Goal: Task Accomplishment & Management: Complete application form

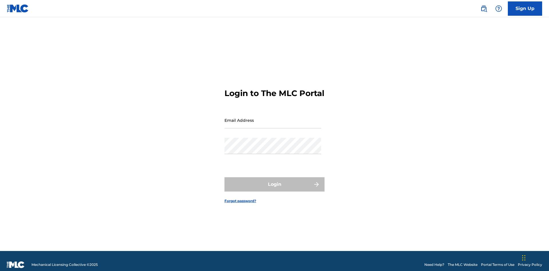
scroll to position [7, 0]
click at [525, 8] on link "Sign Up" at bounding box center [525, 8] width 34 height 14
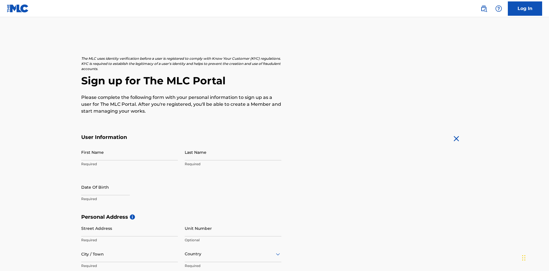
scroll to position [110, 0]
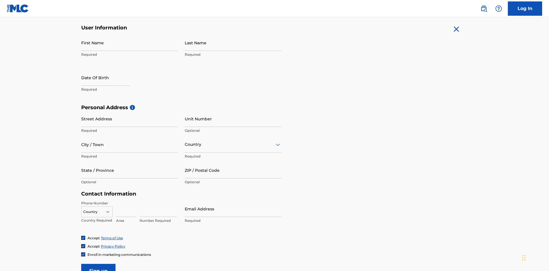
click at [130, 43] on input "First Name" at bounding box center [129, 43] width 97 height 16
type input "[PERSON_NAME]"
click at [233, 43] on input "Last Name" at bounding box center [233, 43] width 97 height 16
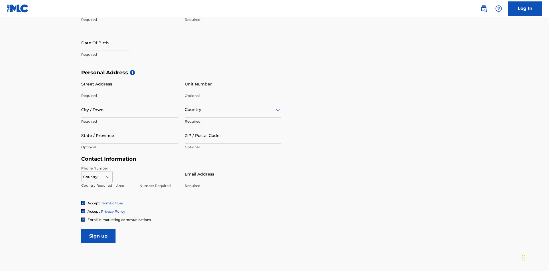
type input "Ribble"
click at [110, 43] on input "text" at bounding box center [105, 43] width 49 height 16
select select "7"
select select "2025"
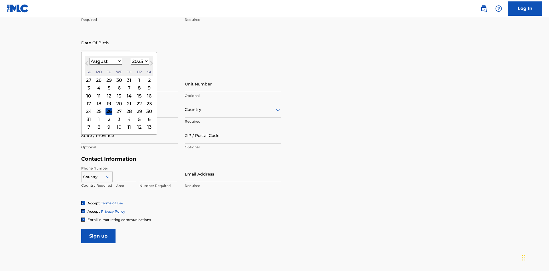
click at [105, 61] on select "January February March April May June July August September October November De…" at bounding box center [105, 61] width 33 height 7
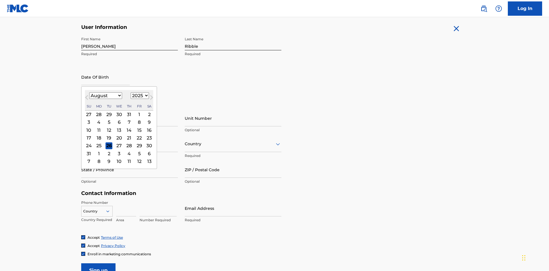
select select "0"
click at [139, 95] on select "1900 1901 1902 1903 1904 1905 1906 1907 1908 1909 1910 1911 1912 1913 1914 1915…" at bounding box center [140, 95] width 18 height 7
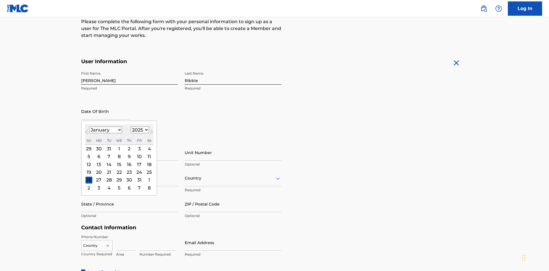
select select "1985"
click at [139, 130] on select "1900 1901 1902 1903 1904 1905 1906 1907 1908 1909 1910 1911 1912 1913 1914 1915…" at bounding box center [140, 130] width 18 height 7
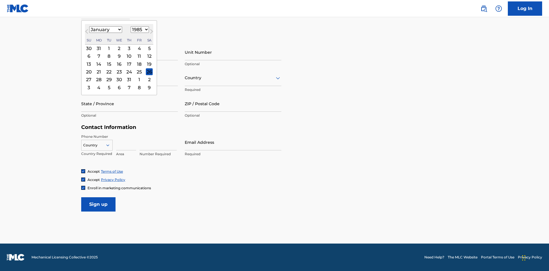
click at [109, 56] on div "8" at bounding box center [109, 56] width 7 height 7
type input "January 8 1985"
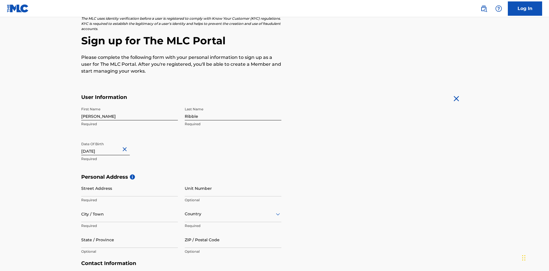
scroll to position [176, 0]
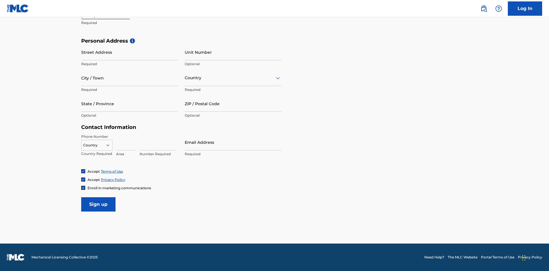
click at [130, 52] on input "Street Address" at bounding box center [129, 52] width 97 height 16
type input "[STREET_ADDRESS]"
click at [130, 78] on input "City / Town" at bounding box center [129, 78] width 97 height 16
type input "[GEOGRAPHIC_DATA]"
click at [185, 78] on input "text" at bounding box center [185, 78] width 1 height 6
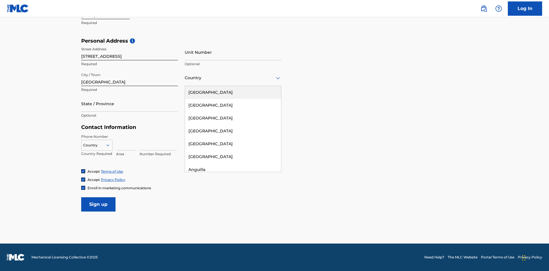
click at [233, 92] on div "[GEOGRAPHIC_DATA]" at bounding box center [233, 92] width 96 height 13
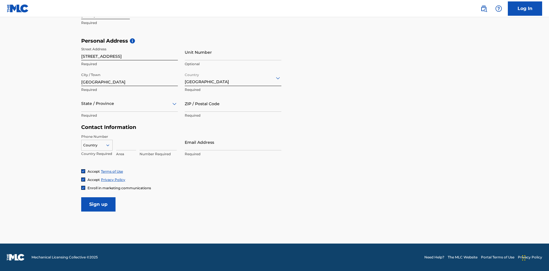
click at [130, 103] on div at bounding box center [129, 103] width 97 height 7
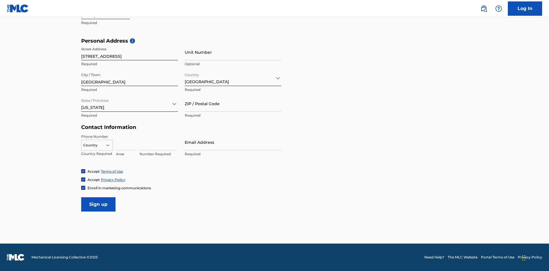
click at [233, 103] on input "ZIP / Postal Code" at bounding box center [233, 103] width 97 height 16
type input "43777"
click at [110, 145] on icon at bounding box center [107, 145] width 5 height 5
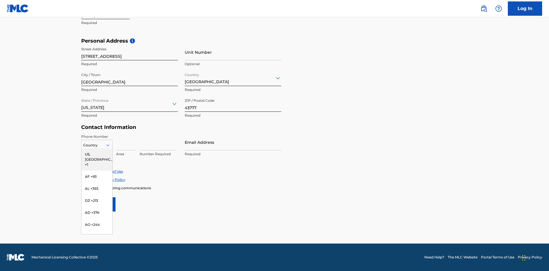
click at [97, 154] on div "US, CA +1" at bounding box center [96, 159] width 31 height 22
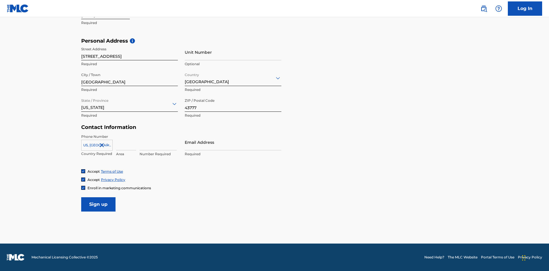
click at [126, 142] on input at bounding box center [126, 142] width 20 height 16
type input "740"
click at [158, 142] on input at bounding box center [158, 142] width 37 height 16
type input "8086351"
click at [233, 142] on input "Email Address" at bounding box center [233, 142] width 97 height 16
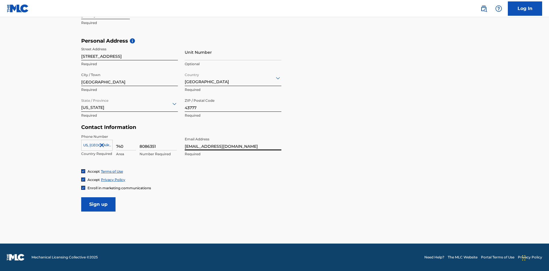
scroll to position [0, 16]
type input "[EMAIL_ADDRESS][DOMAIN_NAME]"
click at [98, 204] on input "Sign up" at bounding box center [98, 204] width 34 height 14
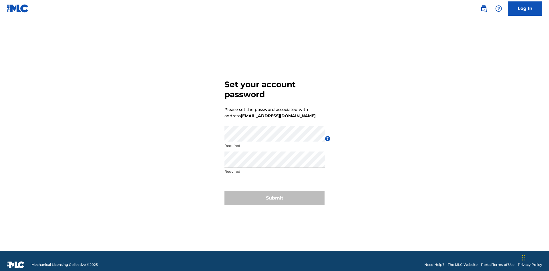
scroll to position [7, 0]
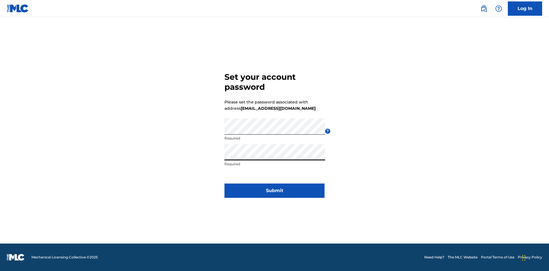
click at [274, 194] on button "Submit" at bounding box center [274, 191] width 100 height 14
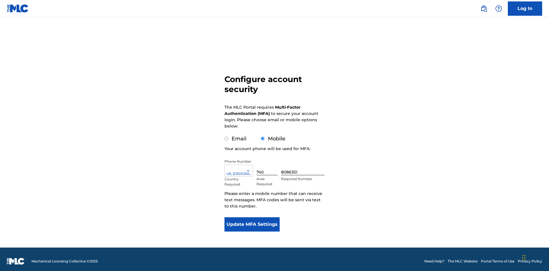
scroll to position [6, 0]
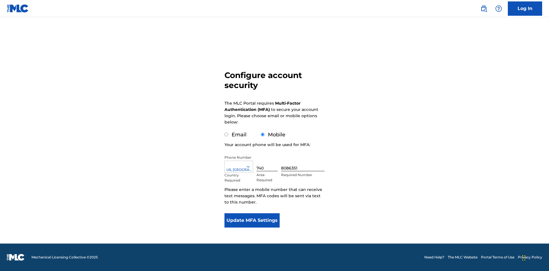
click at [226, 135] on input "Email" at bounding box center [226, 135] width 4 height 4
radio input "true"
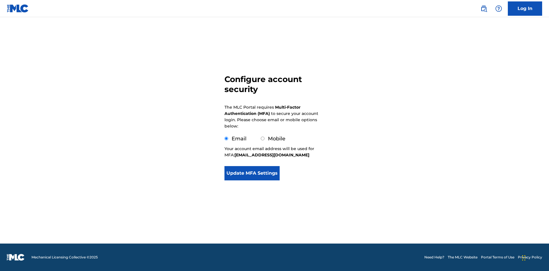
click at [252, 180] on button "Update MFA Settings" at bounding box center [251, 173] width 55 height 14
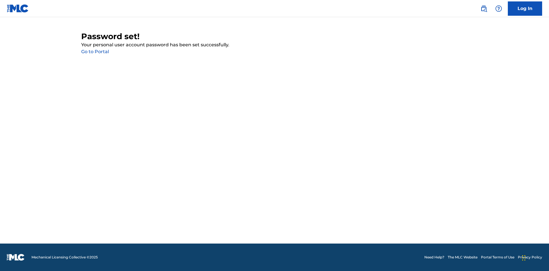
click at [95, 52] on link "Go to Portal" at bounding box center [95, 51] width 28 height 5
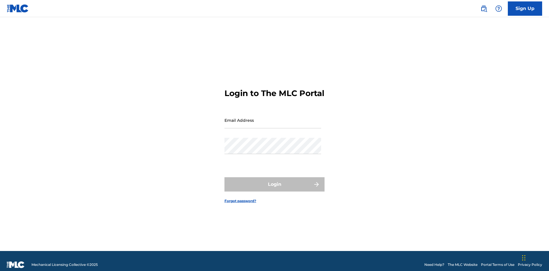
scroll to position [7, 0]
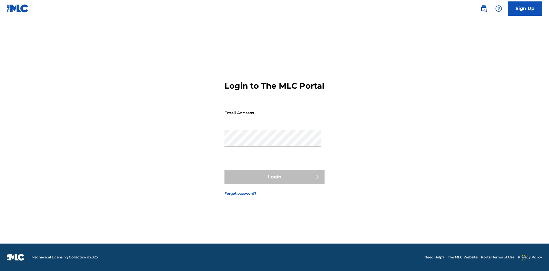
click at [273, 118] on input "Email Address" at bounding box center [272, 113] width 97 height 16
type input "[EMAIL_ADDRESS][DOMAIN_NAME]"
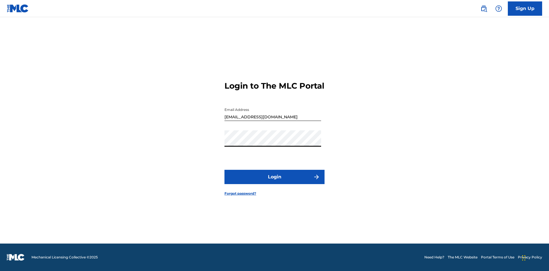
click at [274, 182] on button "Login" at bounding box center [274, 177] width 100 height 14
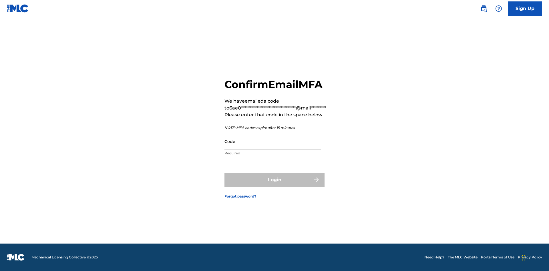
click at [273, 141] on input "Code" at bounding box center [272, 141] width 97 height 16
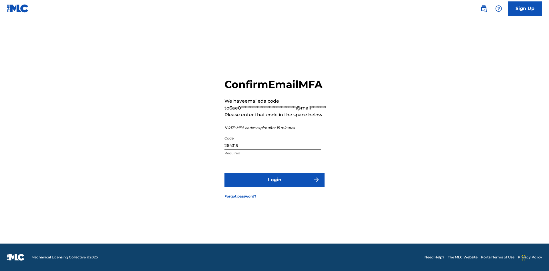
type input "264315"
click at [274, 180] on button "Login" at bounding box center [274, 180] width 100 height 14
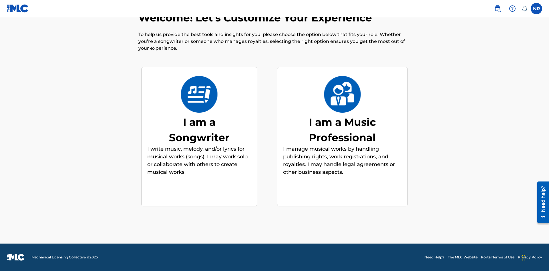
click at [199, 130] on div "I am a Songwriter" at bounding box center [199, 129] width 86 height 31
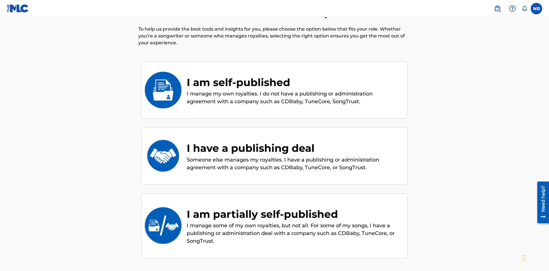
scroll to position [77, 0]
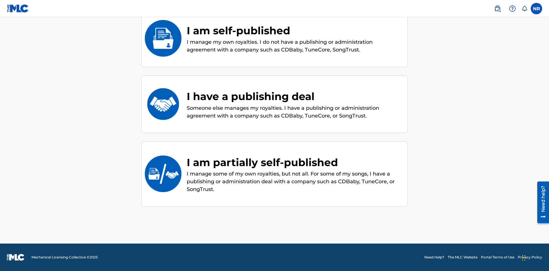
click at [294, 96] on div "I have a publishing deal" at bounding box center [294, 96] width 215 height 15
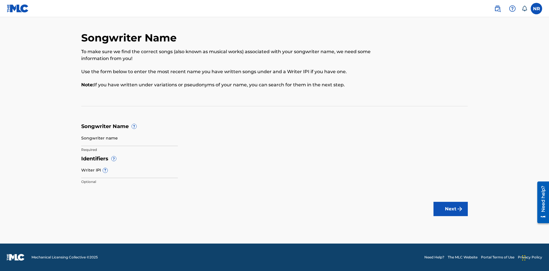
click at [130, 138] on input "Songwriter name" at bounding box center [129, 138] width 97 height 16
type input "Ik3XvdZSnGdsgzMB8yG617ajA tlVr5zWRVdokzXOXJvY9uA1Jb"
click at [130, 170] on input "Writer IPI ?" at bounding box center [129, 170] width 97 height 16
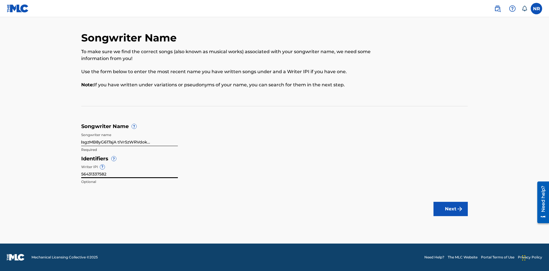
type input "56431337582"
click at [451, 209] on button "Next" at bounding box center [450, 209] width 34 height 14
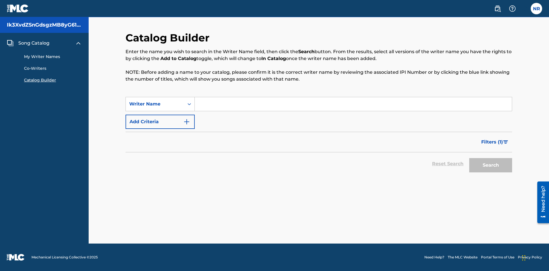
click at [536, 8] on label at bounding box center [536, 8] width 11 height 11
click at [536, 9] on input "NR [PERSON_NAME] [EMAIL_ADDRESS][DOMAIN_NAME] Notification Preferences Profile …" at bounding box center [536, 9] width 0 height 0
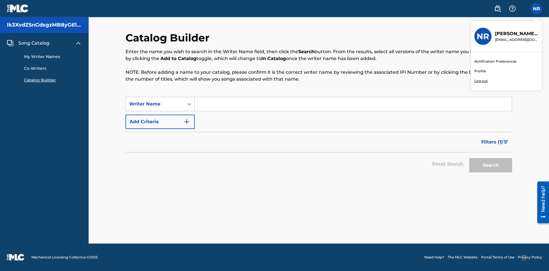
click at [480, 71] on link "Profile" at bounding box center [479, 71] width 11 height 5
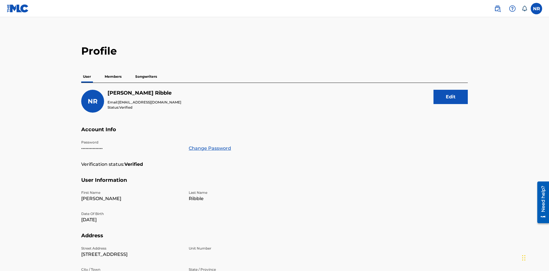
scroll to position [36, 0]
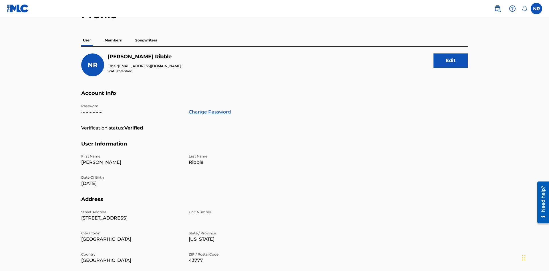
click at [146, 40] on p "Songwriters" at bounding box center [146, 40] width 25 height 12
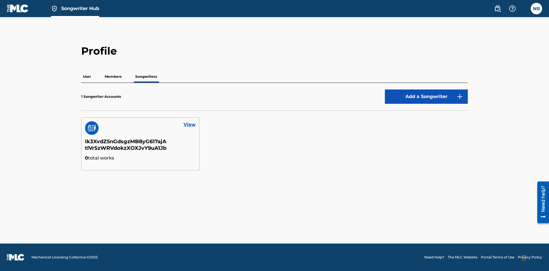
click at [426, 97] on button "Add a Songwriter" at bounding box center [426, 96] width 83 height 14
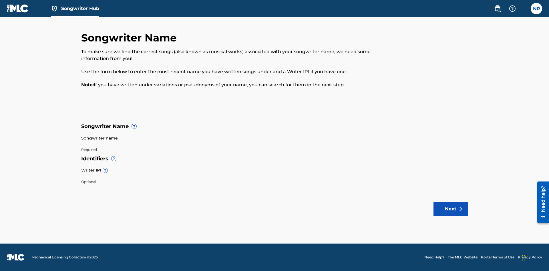
click at [130, 138] on input "Songwriter name" at bounding box center [129, 138] width 97 height 16
type input "2tMgOjw1zmZbpPhMjVAgXCKE4 ivAWEyG7IAcQDGMoCDuYqiVaG"
click at [130, 170] on input "Writer IPI ?" at bounding box center [129, 170] width 97 height 16
